Goal: Task Accomplishment & Management: Manage account settings

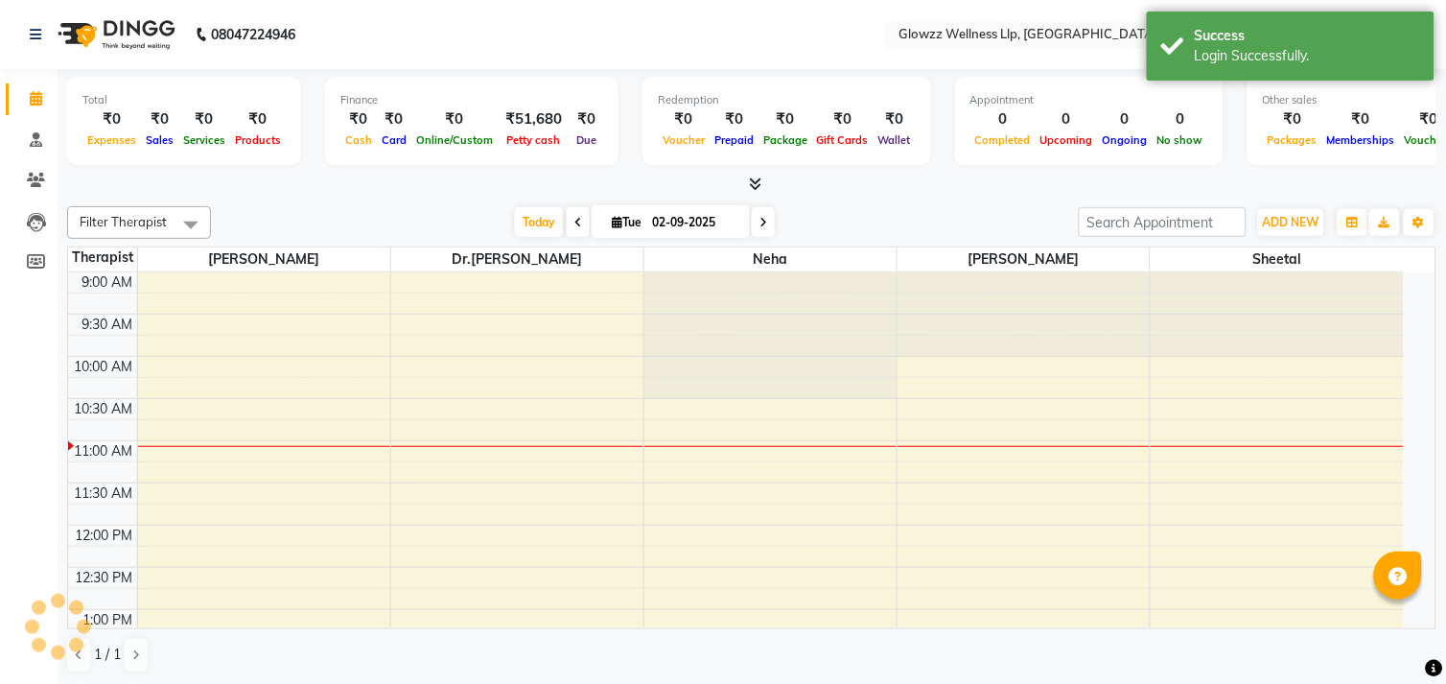
select select "en"
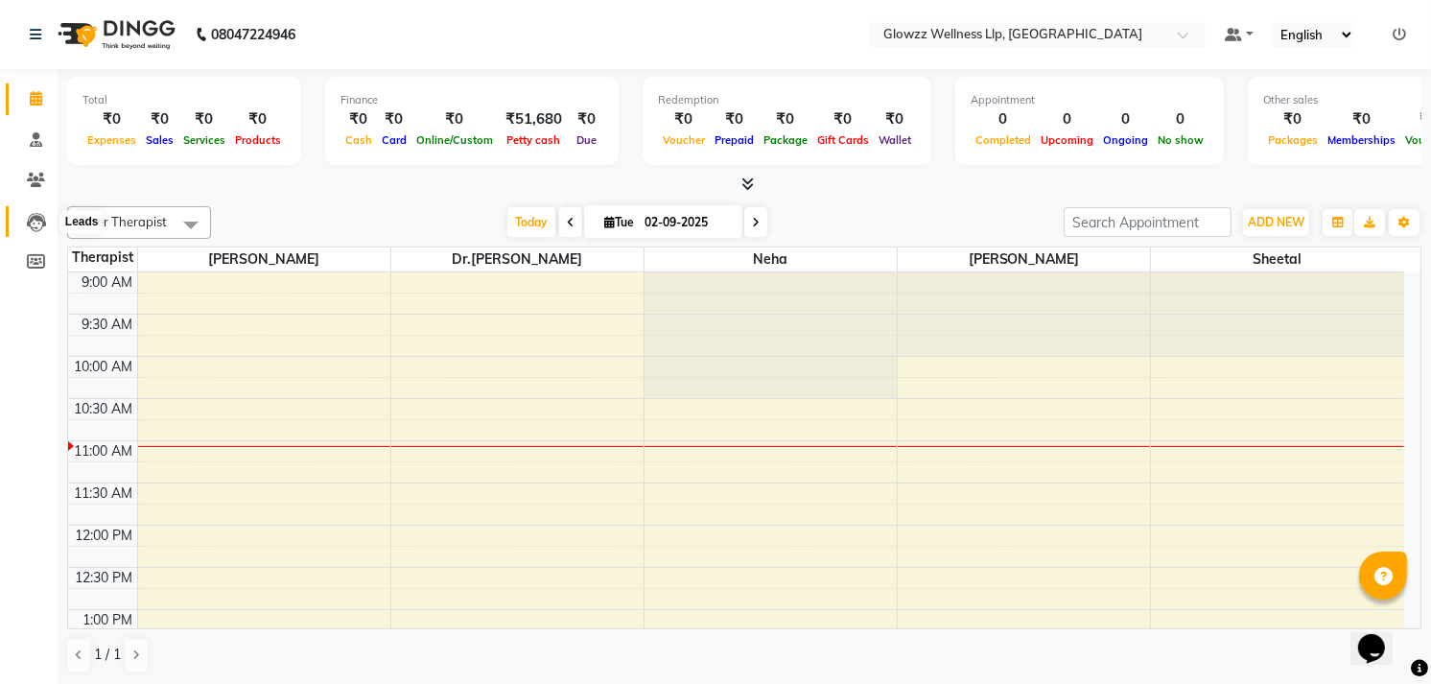
click at [35, 217] on icon at bounding box center [36, 222] width 19 height 19
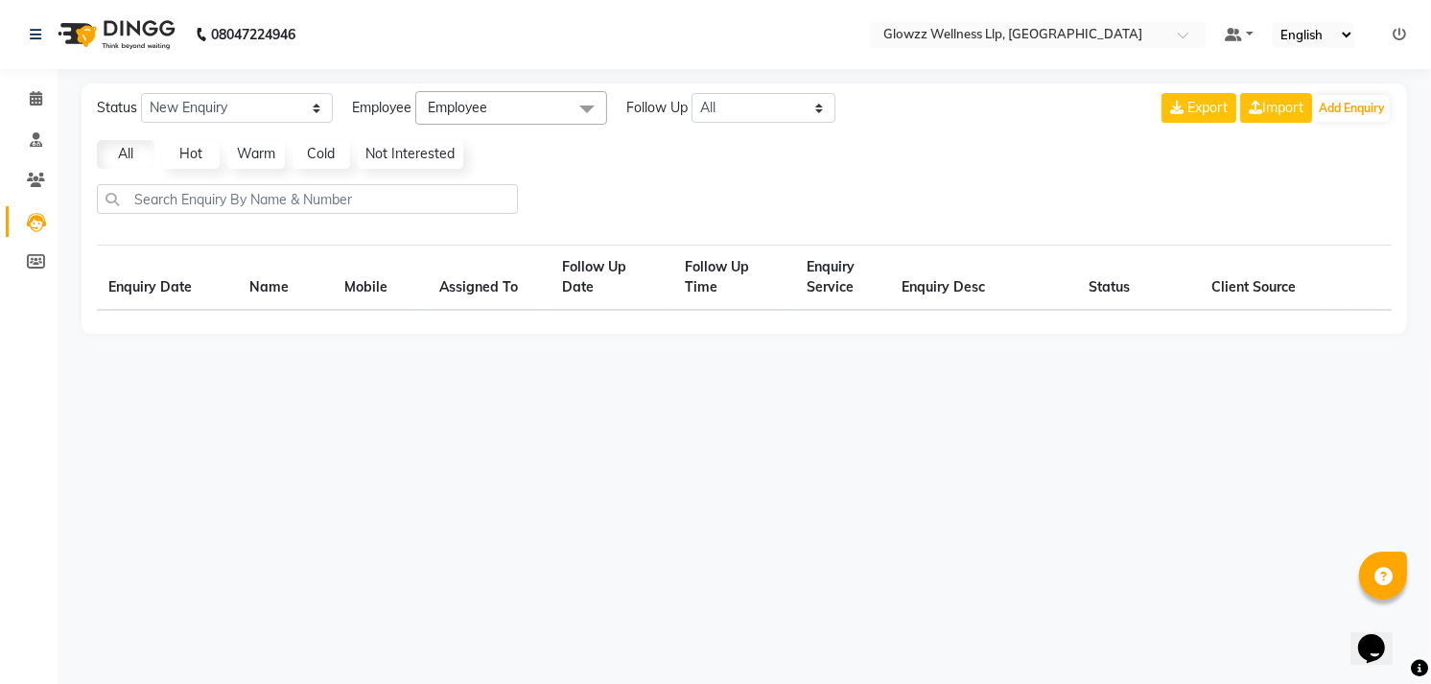
select select "10"
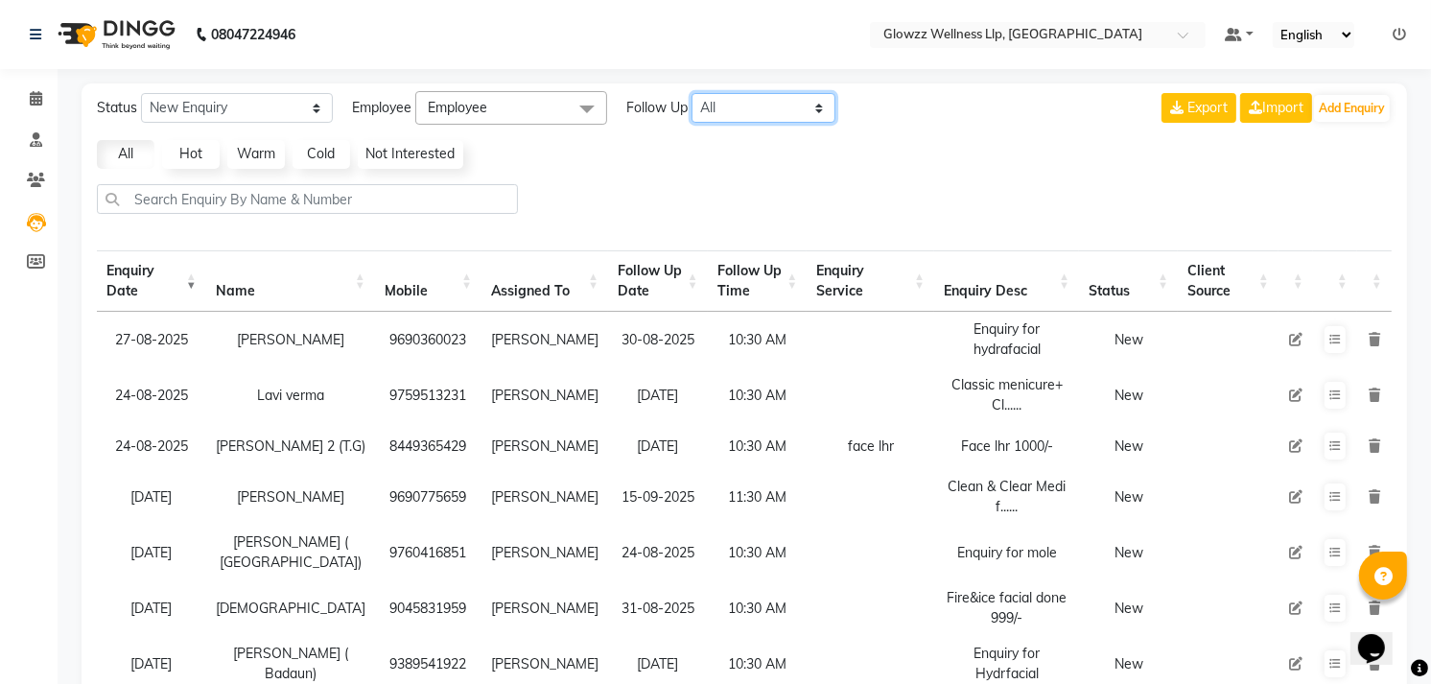
click at [735, 109] on select "All [DATE] [DATE] This Week This Month Custom" at bounding box center [763, 108] width 144 height 30
select select "[DATE]"
click at [692, 93] on select "All [DATE] [DATE] This Week This Month Custom" at bounding box center [763, 108] width 144 height 30
